Goal: Information Seeking & Learning: Learn about a topic

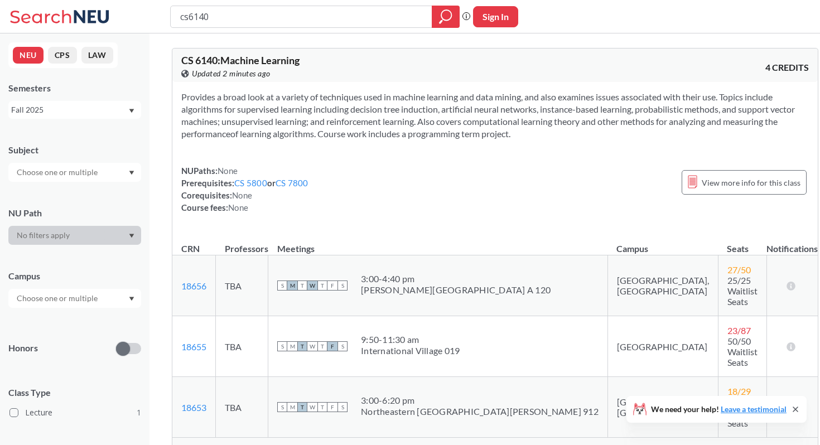
scroll to position [61, 0]
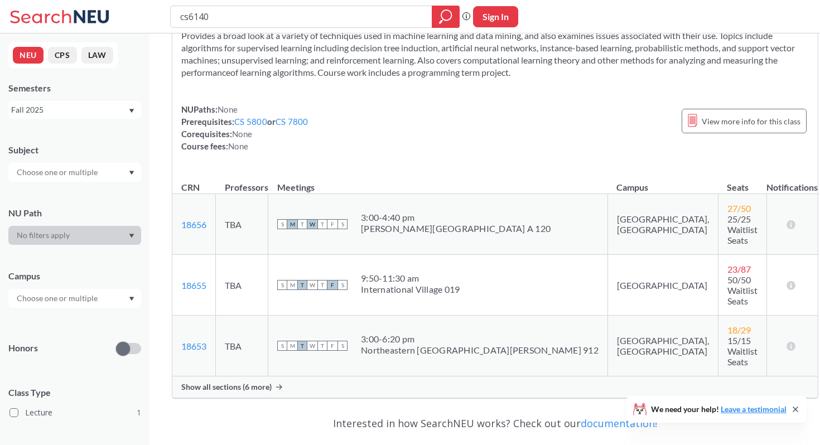
click at [260, 382] on span "Show all sections (6 more)" at bounding box center [226, 387] width 90 height 10
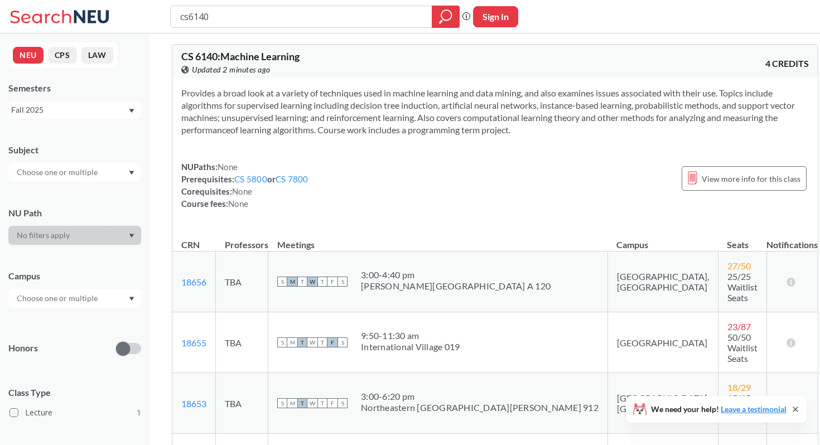
scroll to position [3, 0]
click at [220, 22] on input "cs6140" at bounding box center [301, 16] width 245 height 19
type input "cs6120"
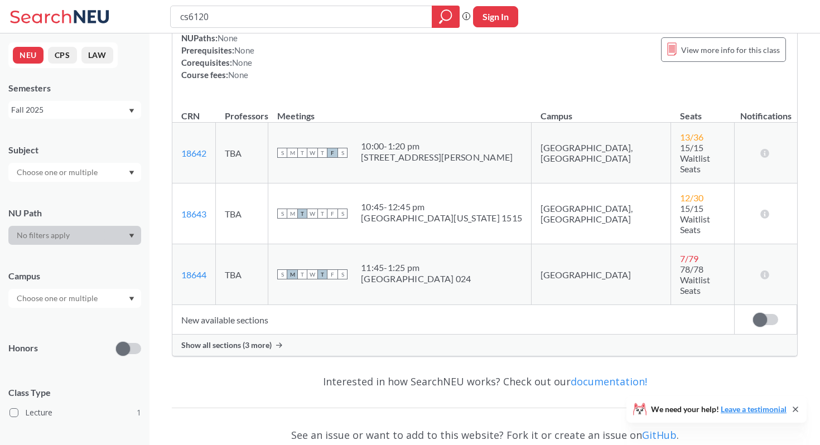
scroll to position [175, 0]
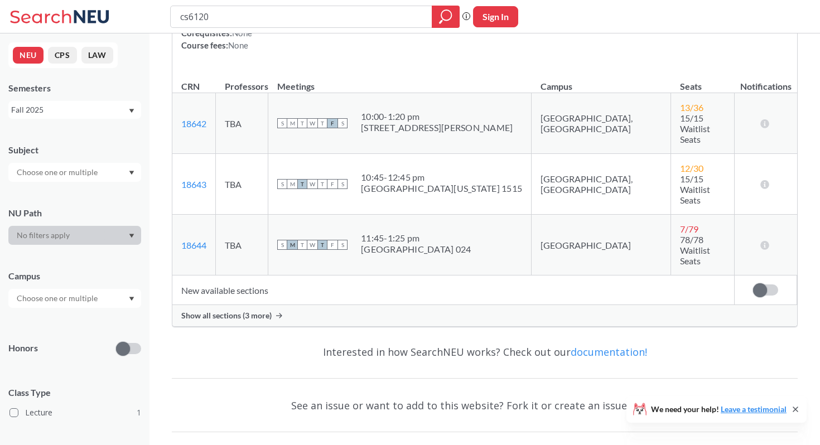
click at [279, 305] on div "Show all sections (3 more)" at bounding box center [484, 315] width 625 height 21
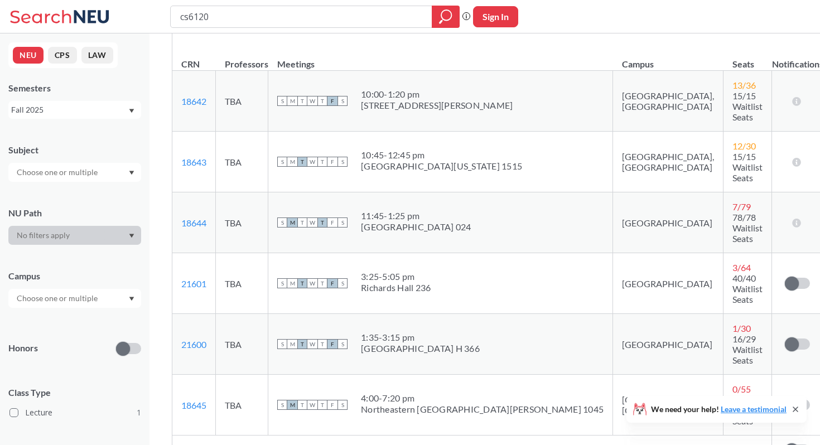
scroll to position [198, 0]
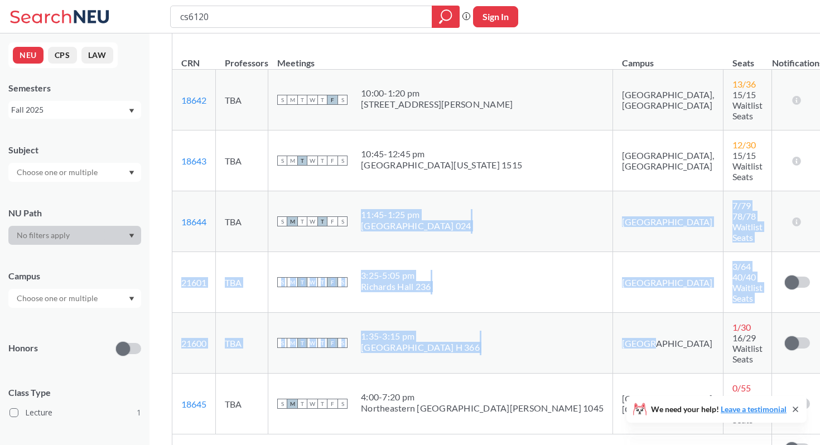
drag, startPoint x: 380, startPoint y: 183, endPoint x: 545, endPoint y: 285, distance: 194.1
click at [545, 285] on tbody "18642 View this section on Banner. TBA S M T W T F S 10:00 - 1:20 pm [STREET_AD…" at bounding box center [497, 252] width 651 height 365
click at [613, 313] on td "[GEOGRAPHIC_DATA]" at bounding box center [668, 343] width 110 height 61
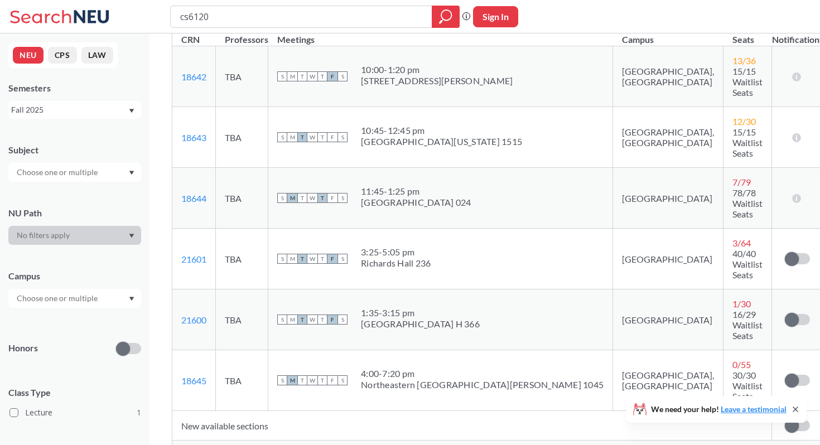
scroll to position [223, 0]
drag, startPoint x: 310, startPoint y: 249, endPoint x: 363, endPoint y: 249, distance: 52.4
click at [348, 306] on div "S M T W T F S" at bounding box center [312, 318] width 70 height 25
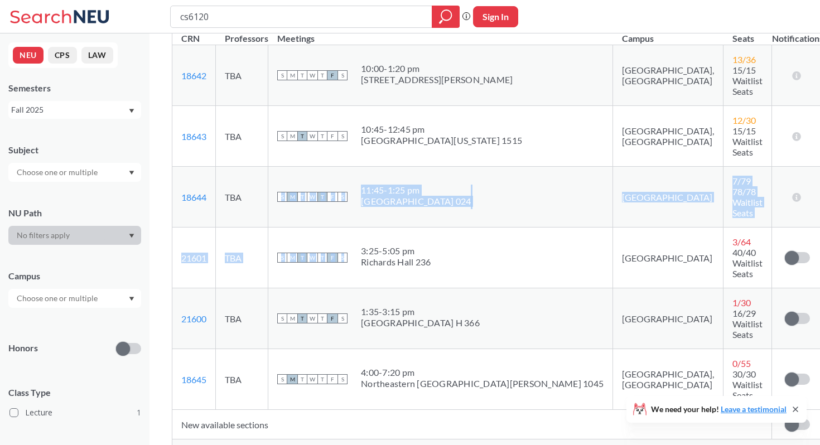
drag, startPoint x: 301, startPoint y: 159, endPoint x: 361, endPoint y: 215, distance: 82.1
click at [361, 215] on tbody "18642 View this section on Banner. TBA S M T W T F S 10:00 - 1:20 pm [STREET_AD…" at bounding box center [497, 227] width 651 height 365
click at [379, 183] on td "S M T W T F S 11:45 - 1:25 pm [GEOGRAPHIC_DATA]" at bounding box center [440, 197] width 345 height 61
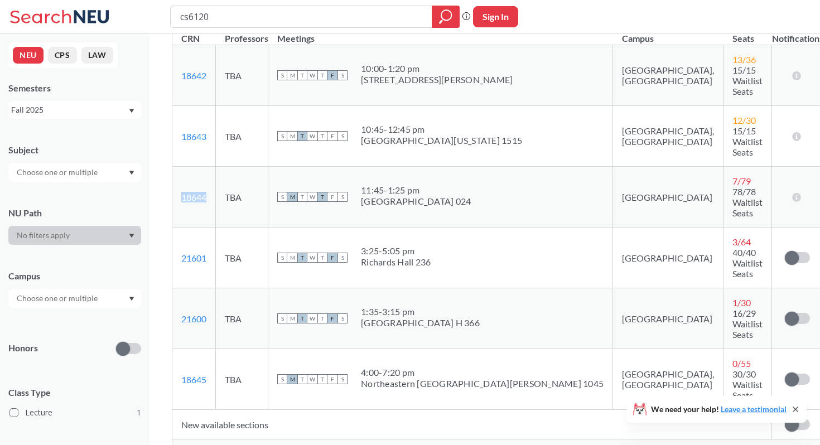
drag, startPoint x: 215, startPoint y: 163, endPoint x: 181, endPoint y: 163, distance: 34.6
click at [181, 167] on td "18644 View this section on Banner." at bounding box center [194, 197] width 44 height 61
copy link "18644"
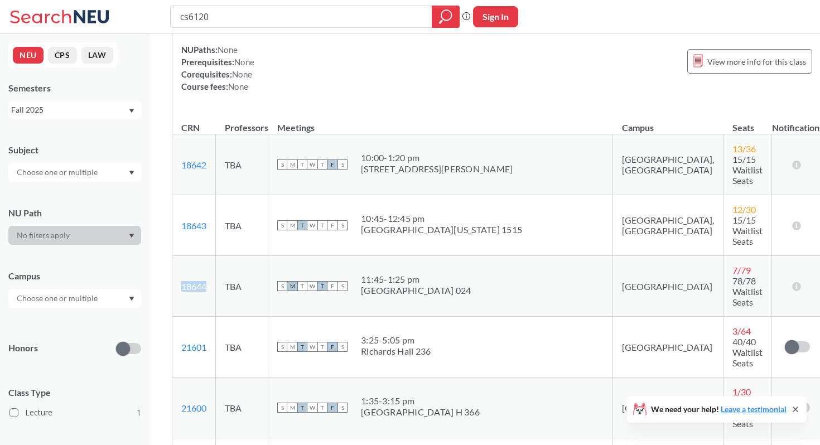
scroll to position [136, 0]
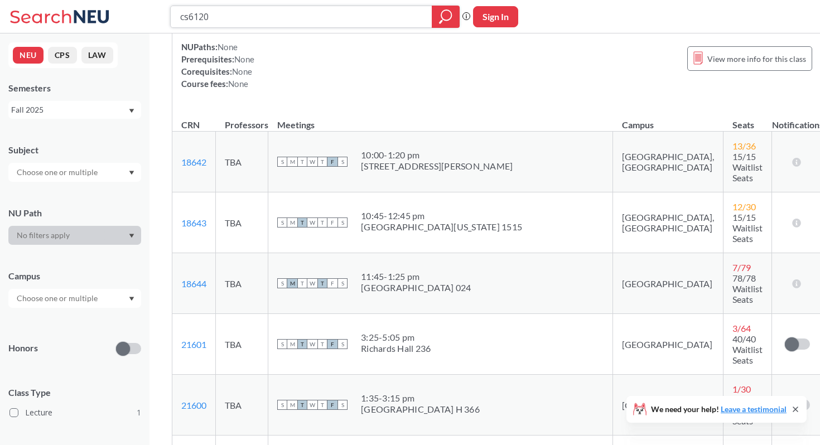
drag, startPoint x: 227, startPoint y: 17, endPoint x: 105, endPoint y: 17, distance: 122.2
click at [105, 17] on div "cs6120 Phrase search guarantees the exact search appears in the results. Ex. If…" at bounding box center [410, 16] width 820 height 33
type input "d"
type input "6650"
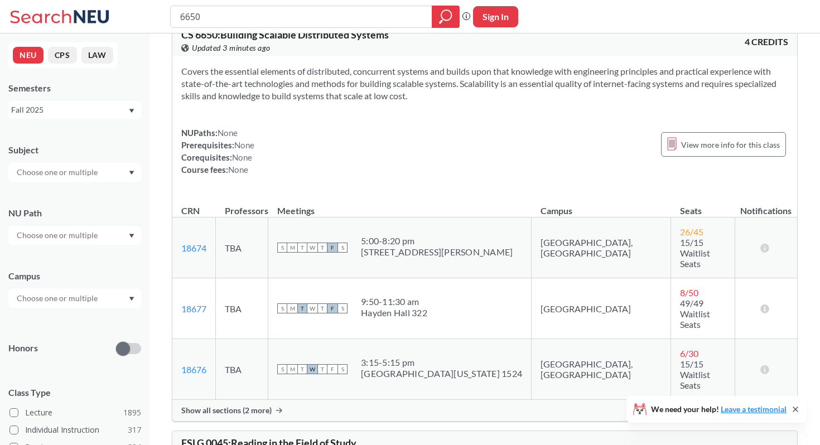
scroll to position [28, 0]
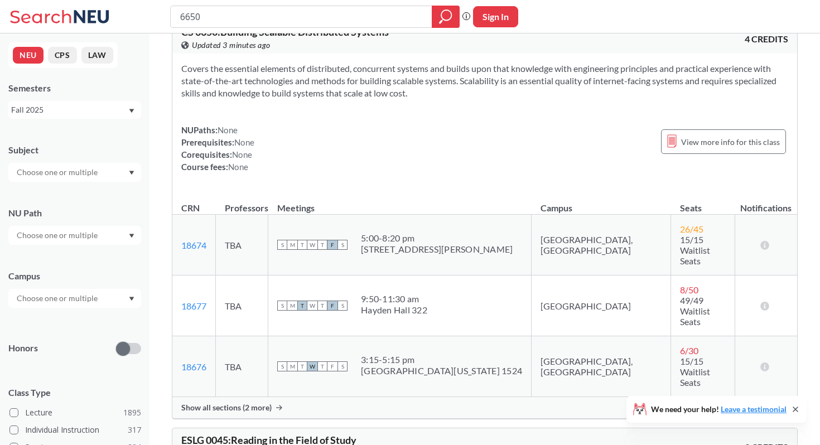
click at [237, 397] on div "Show all sections (2 more)" at bounding box center [484, 407] width 625 height 21
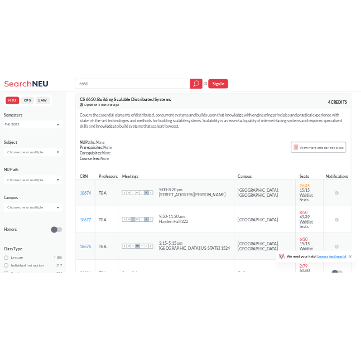
scroll to position [0, 0]
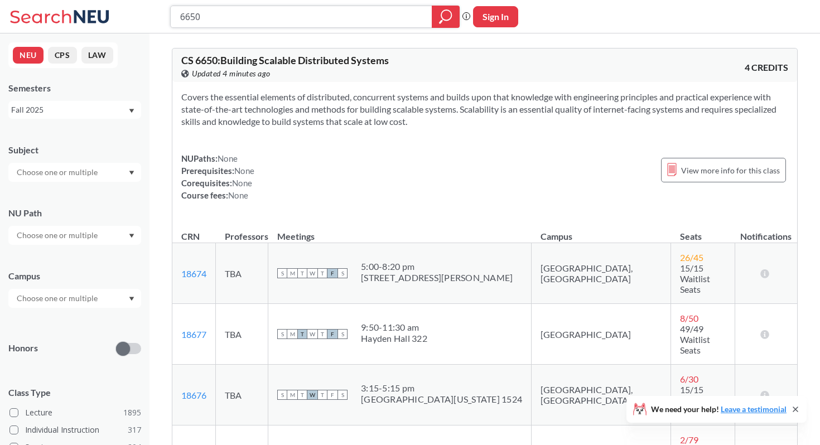
click at [243, 20] on input "6650" at bounding box center [301, 16] width 245 height 19
type input "6"
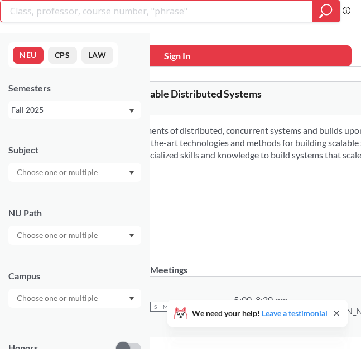
type input "cs6120"
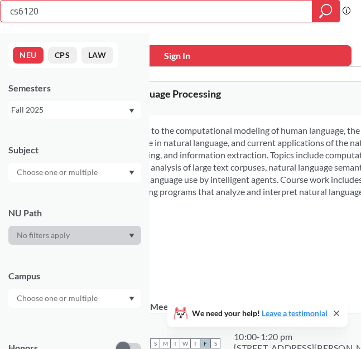
scroll to position [136, 0]
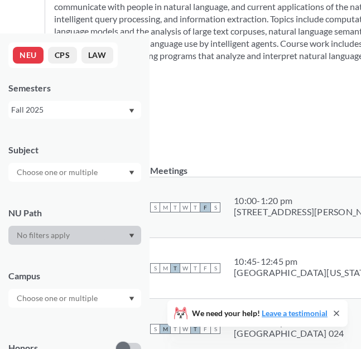
click at [226, 127] on div "NUPaths: None Prerequisites: None Corequisites: None Course fees: None View mor…" at bounding box center [330, 110] width 552 height 49
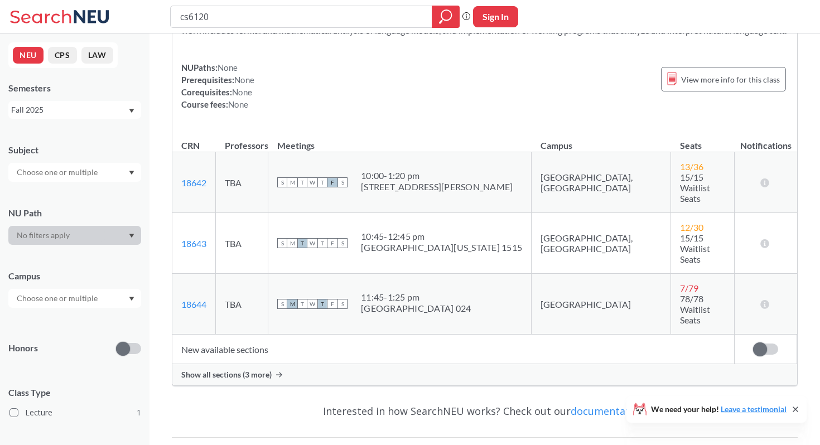
scroll to position [123, 0]
